Goal: Task Accomplishment & Management: Manage account settings

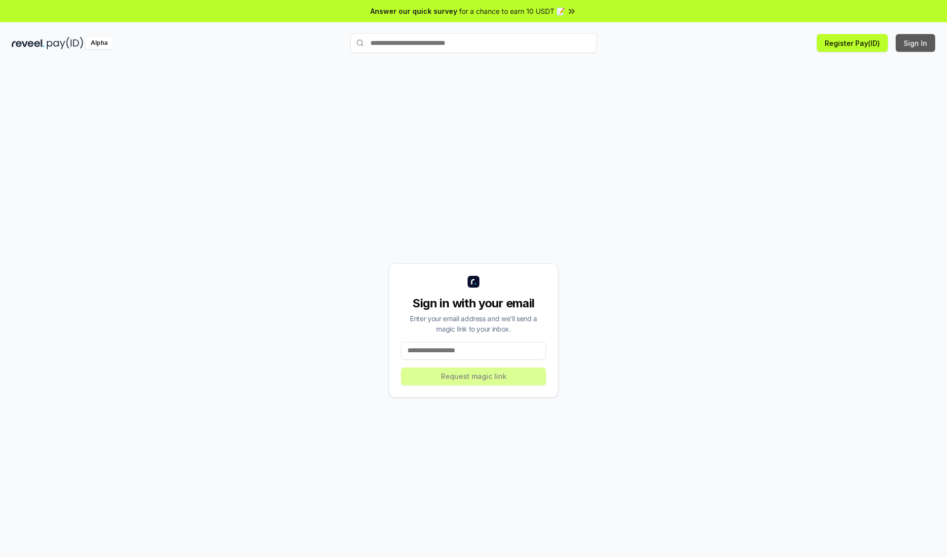
click at [916, 43] on button "Sign In" at bounding box center [914, 43] width 39 height 18
type input "**********"
click at [473, 376] on button "Request magic link" at bounding box center [473, 376] width 145 height 18
